Goal: Information Seeking & Learning: Learn about a topic

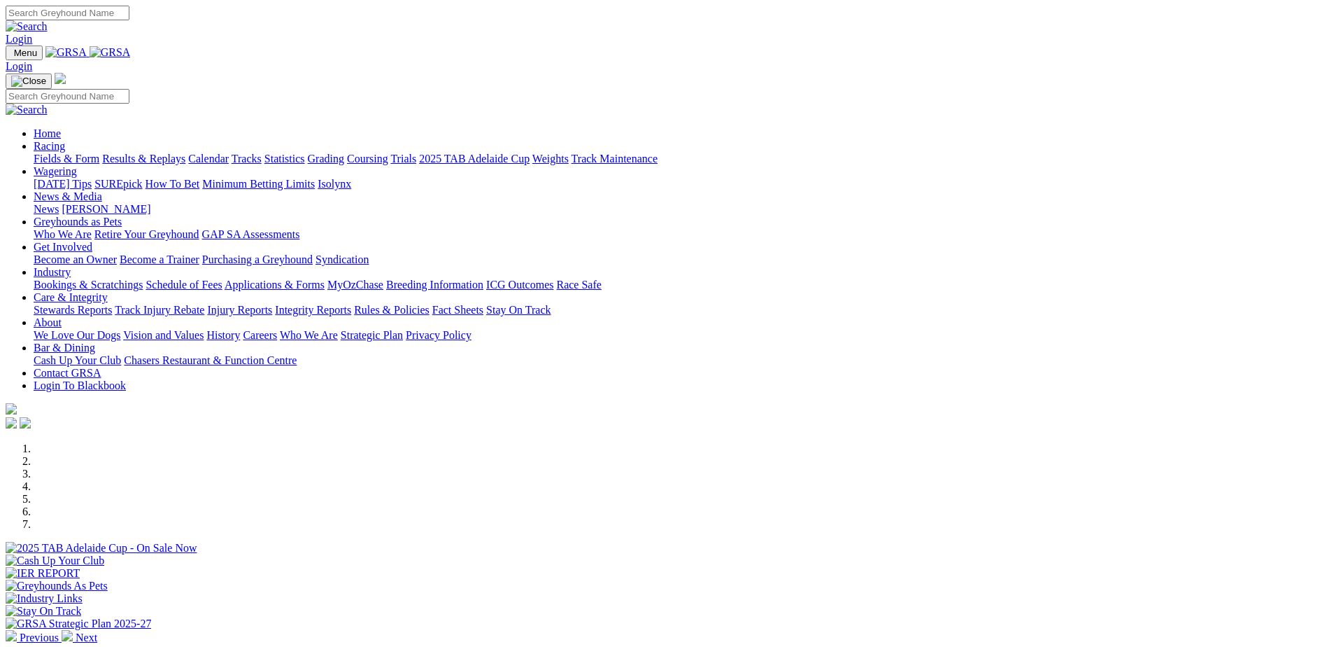
click at [388, 153] on link "Coursing" at bounding box center [367, 159] width 41 height 12
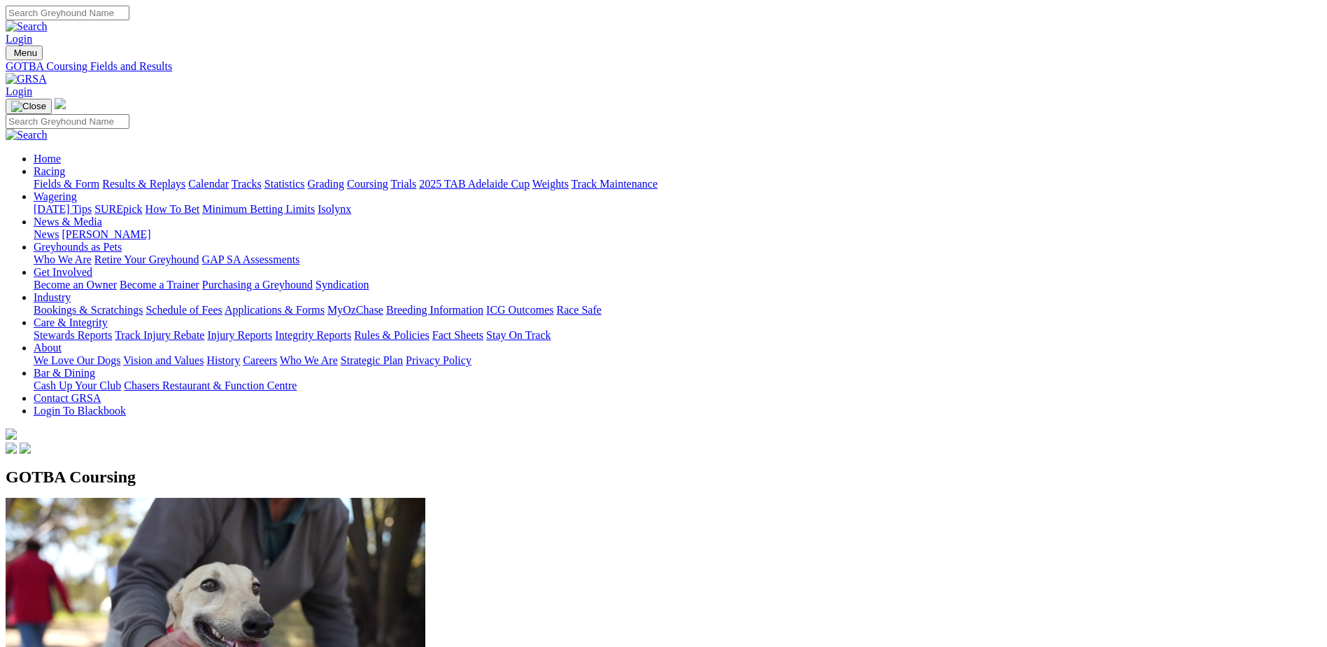
click at [99, 178] on link "Fields & Form" at bounding box center [67, 184] width 66 height 12
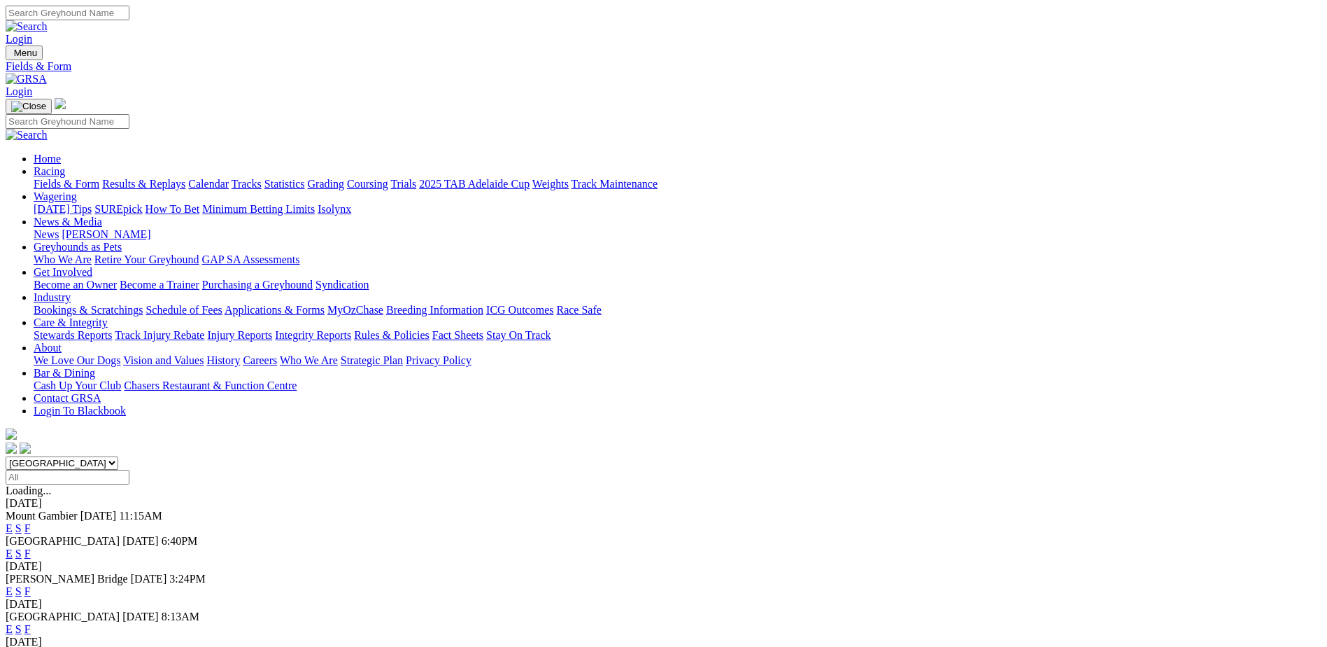
click at [31, 623] on link "F" at bounding box center [27, 629] width 6 height 12
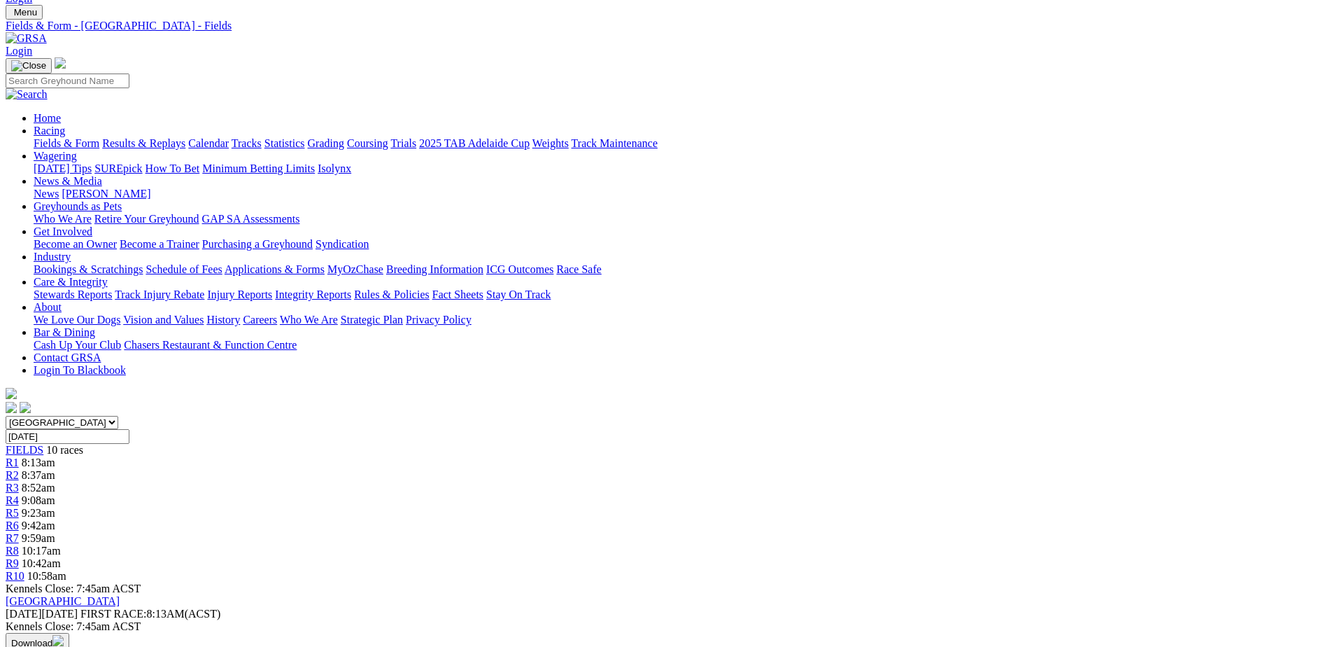
scroll to position [52, 0]
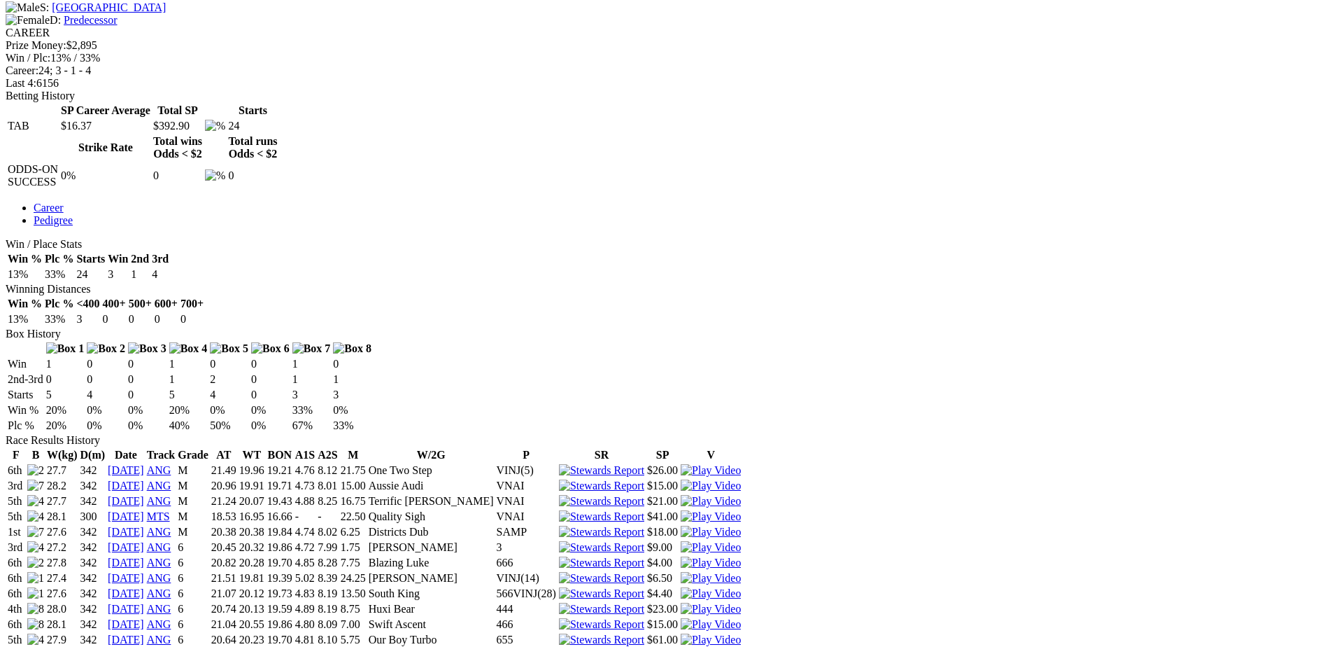
scroll to position [577, 0]
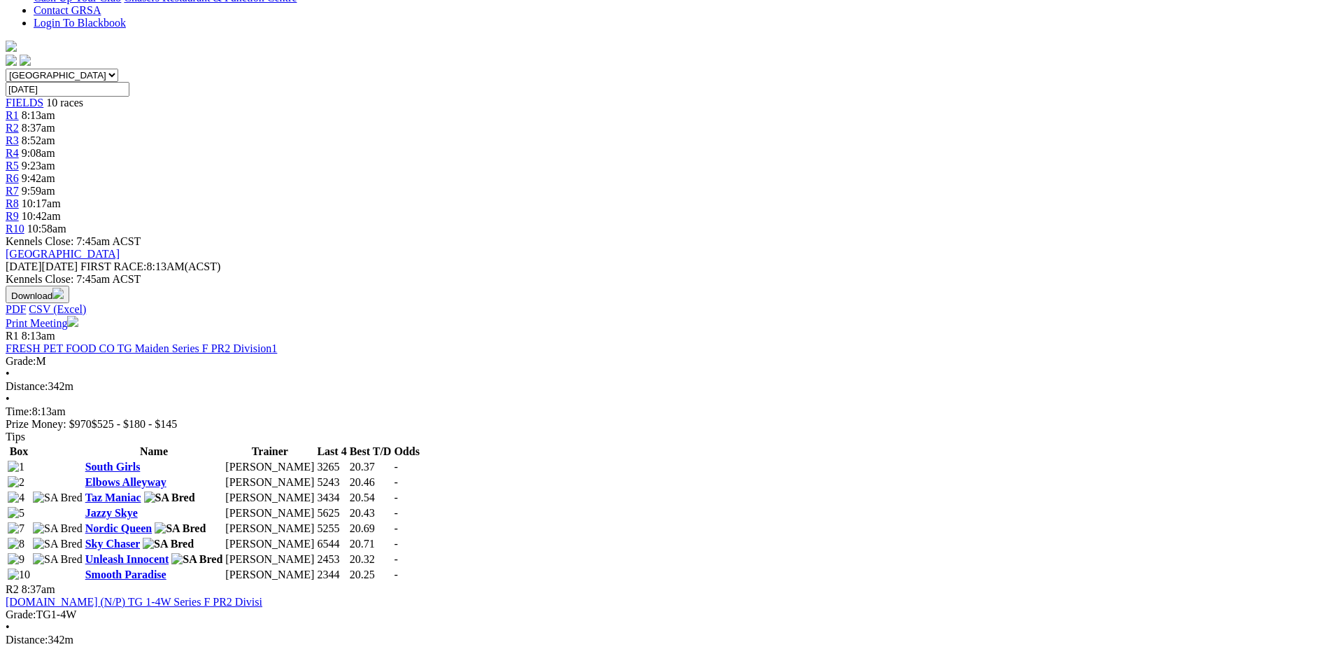
scroll to position [418, 0]
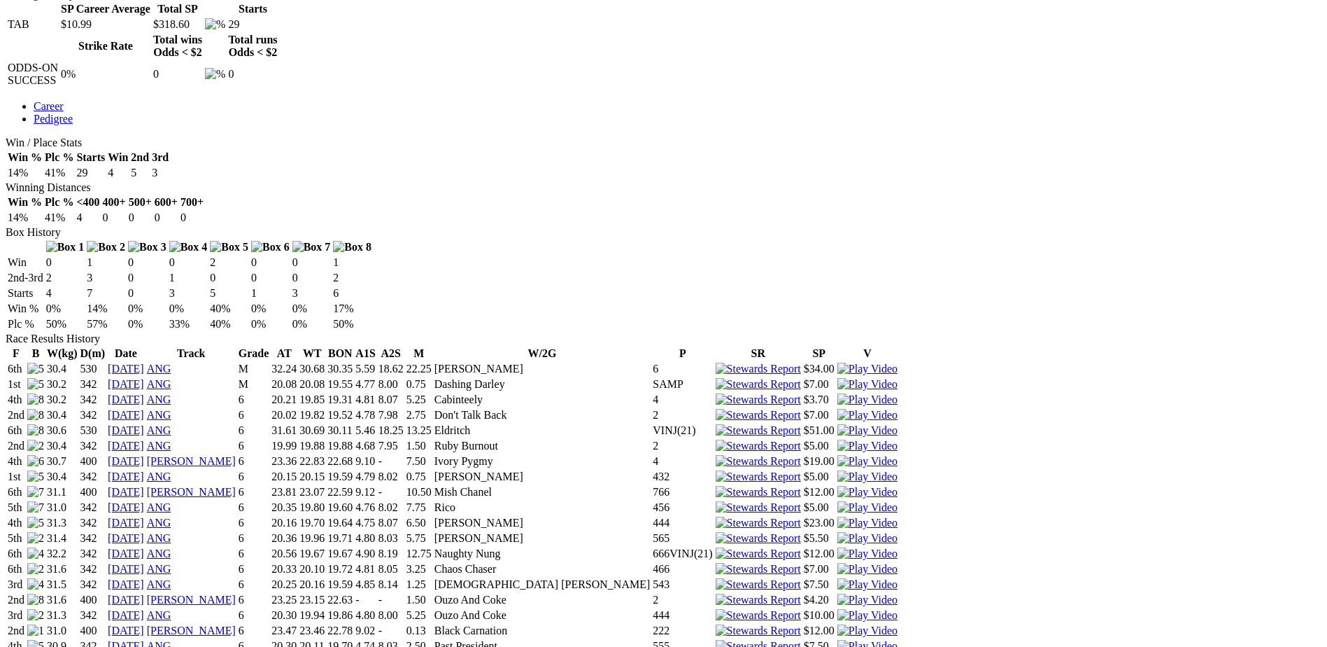
scroll to position [717, 0]
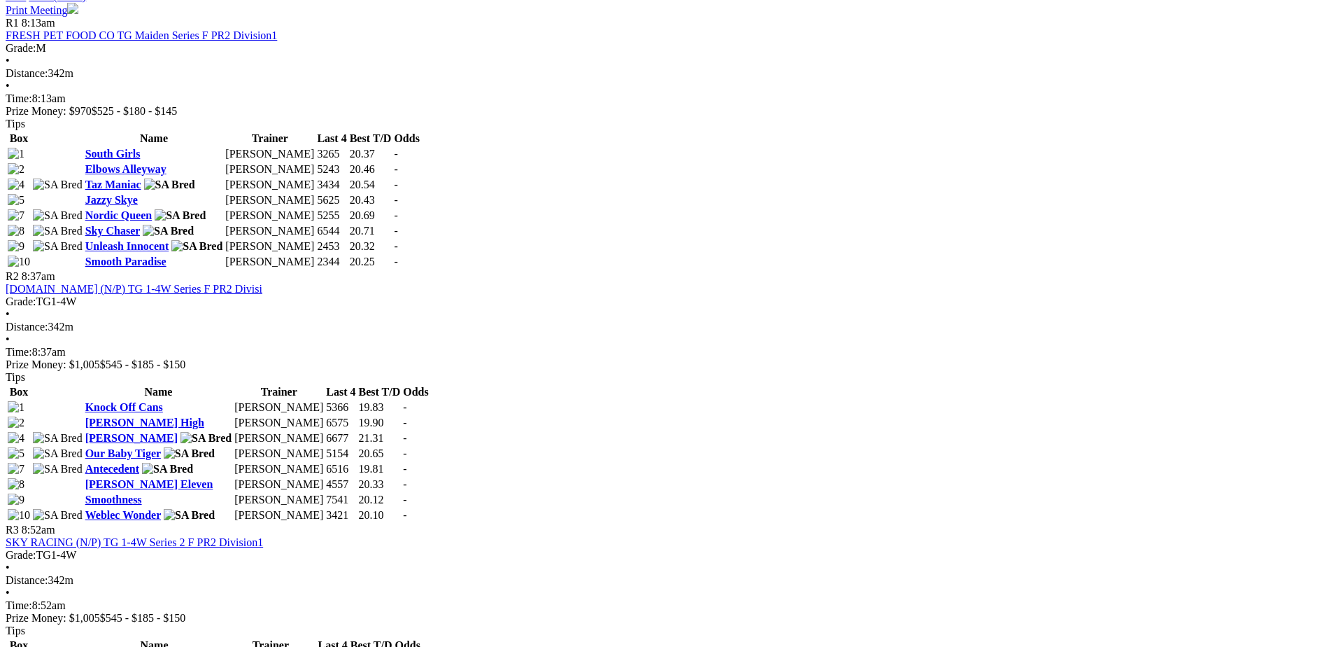
scroll to position [700, 0]
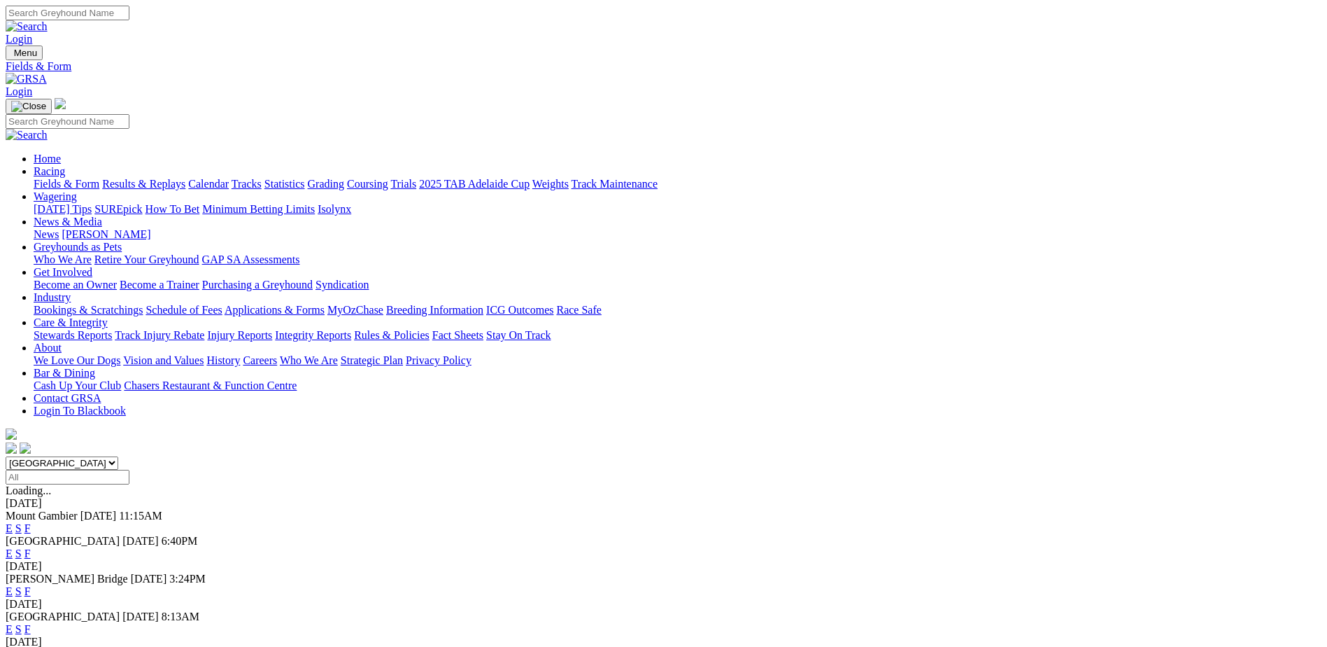
click at [530, 178] on link "2025 TAB Adelaide Cup" at bounding box center [474, 184] width 111 height 12
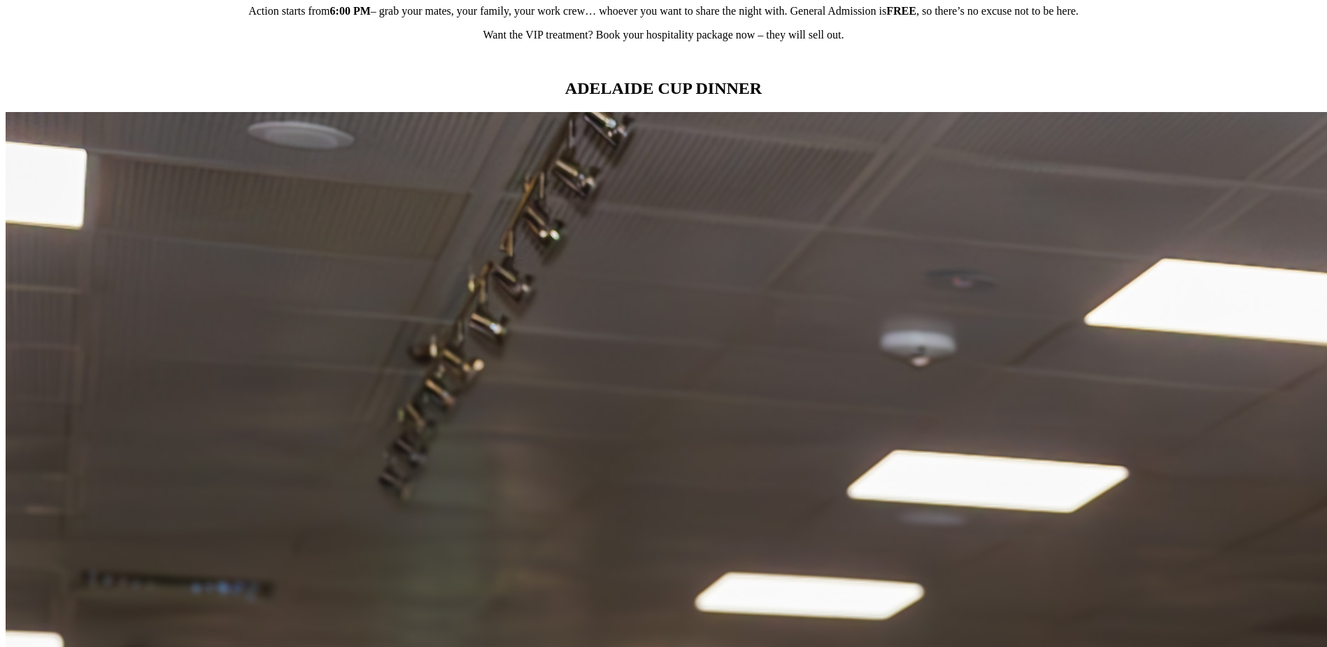
scroll to position [1312, 0]
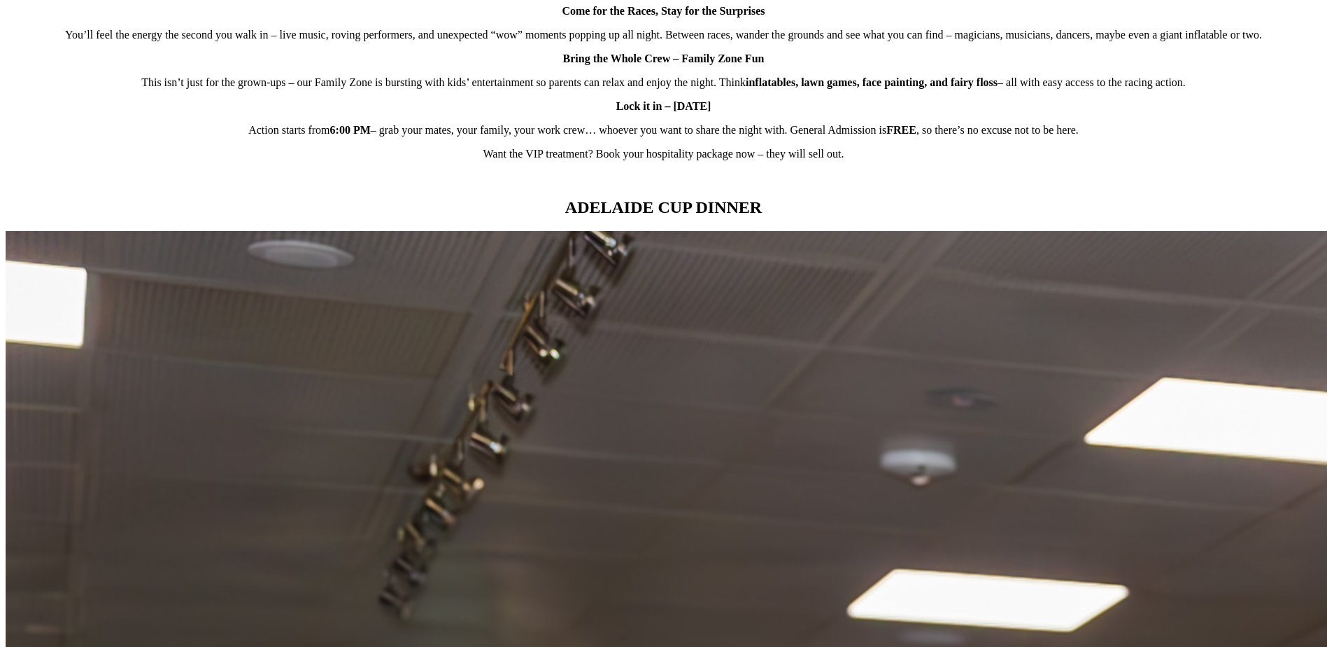
scroll to position [1190, 0]
